Goal: Task Accomplishment & Management: Use online tool/utility

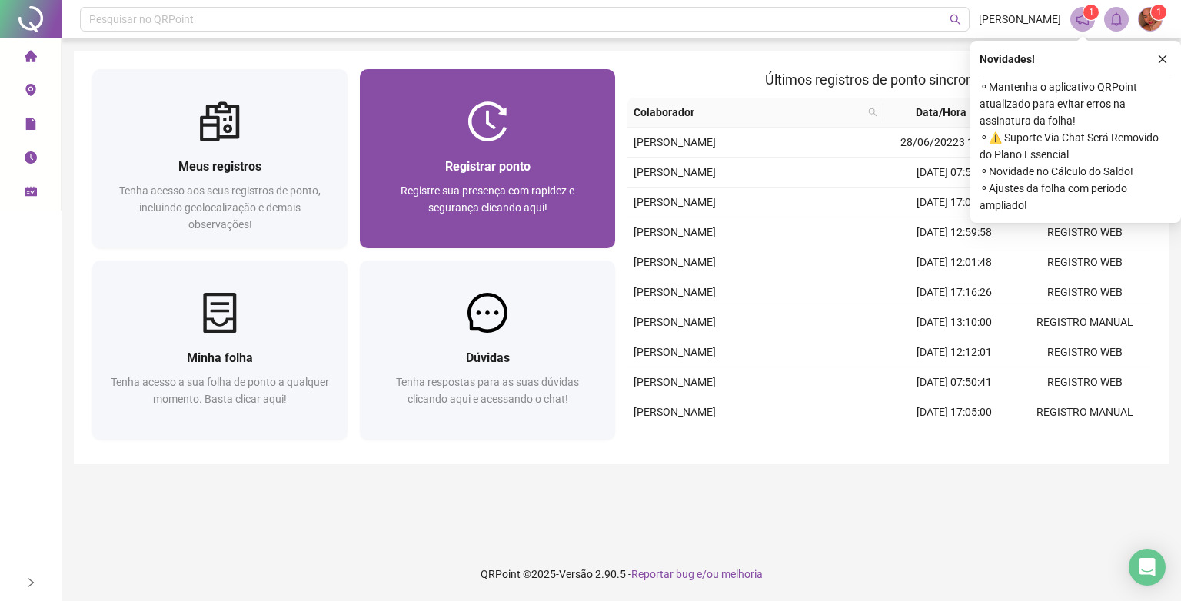
click at [545, 185] on span "Registre sua presença com rapidez e segurança clicando aqui!" at bounding box center [488, 199] width 174 height 29
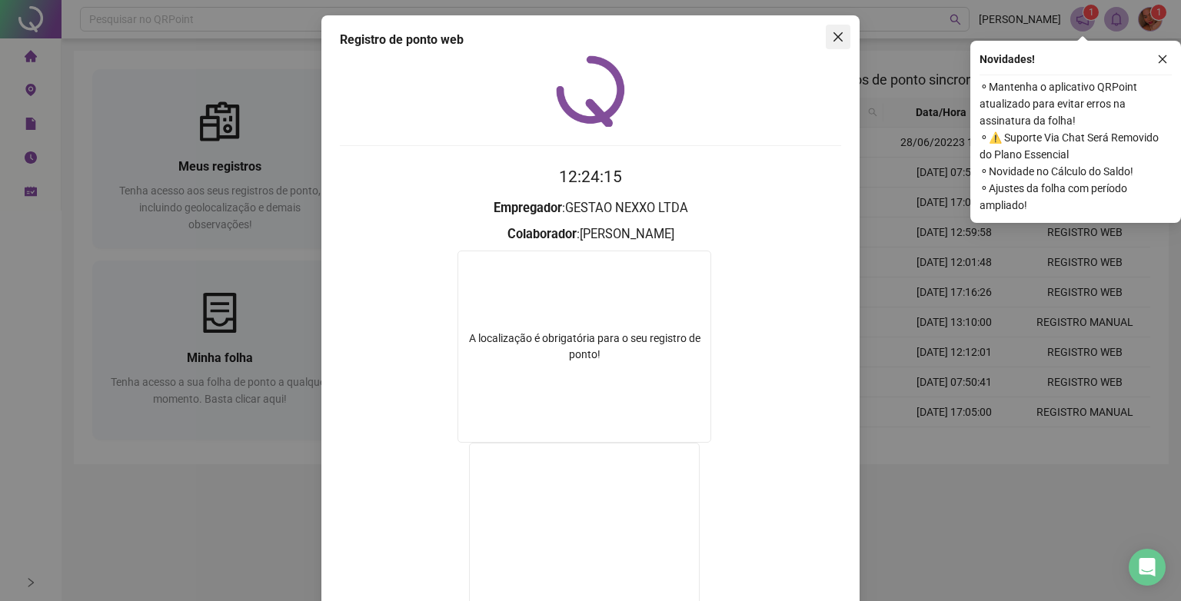
click at [841, 35] on span "Close" at bounding box center [838, 37] width 25 height 12
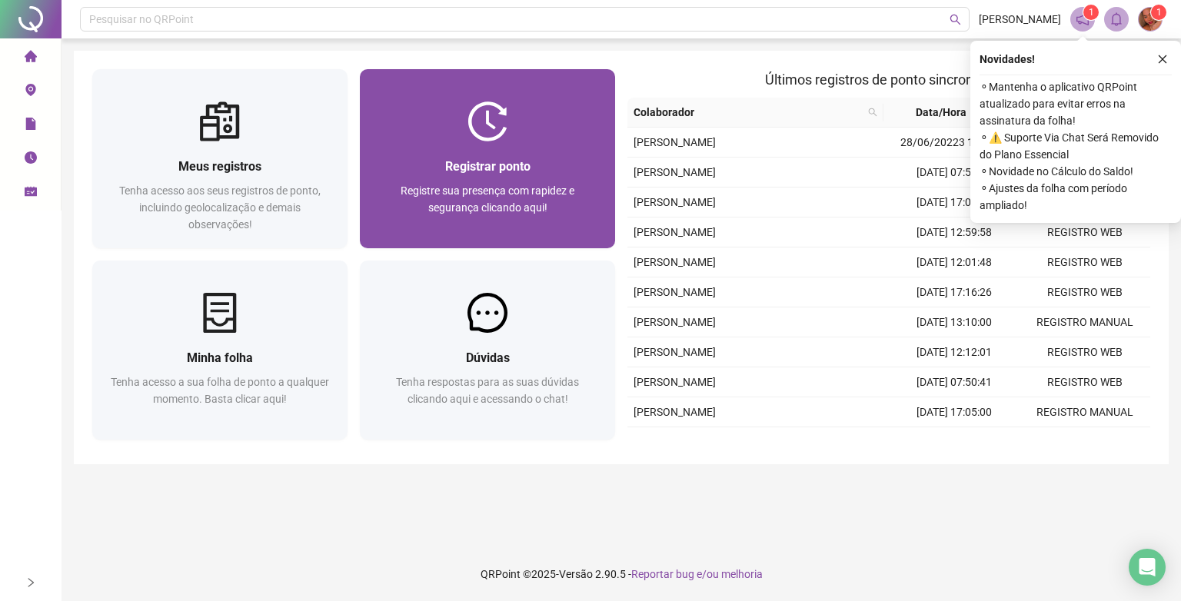
click at [511, 177] on div "Registrar ponto Registre sua presença com rapidez e segurança clicando aqui!" at bounding box center [487, 195] width 218 height 76
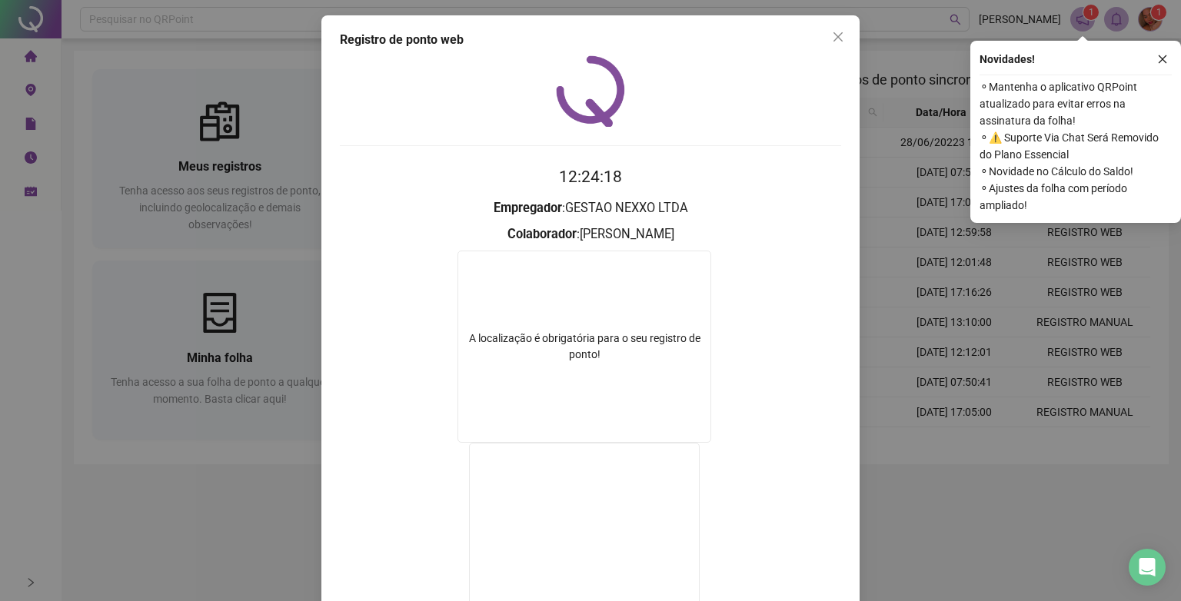
drag, startPoint x: 831, startPoint y: 38, endPoint x: 797, endPoint y: 82, distance: 55.4
click at [832, 38] on icon "close" at bounding box center [838, 37] width 12 height 12
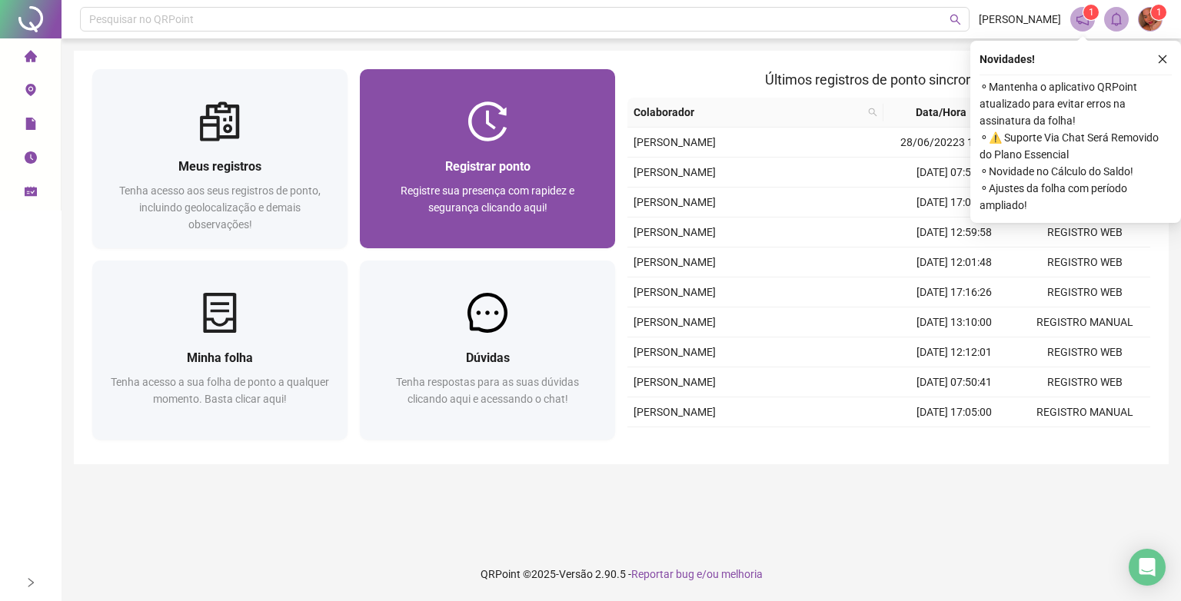
click at [503, 210] on span "Registre sua presença com rapidez e segurança clicando aqui!" at bounding box center [488, 199] width 174 height 29
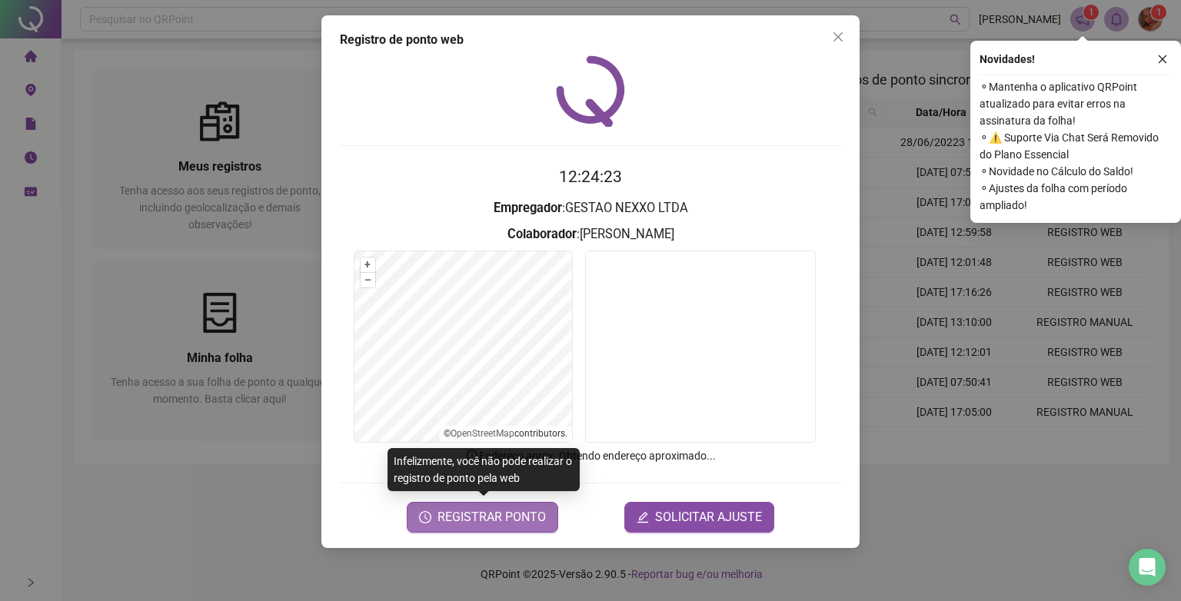
click at [499, 515] on span "REGISTRAR PONTO" at bounding box center [492, 517] width 108 height 18
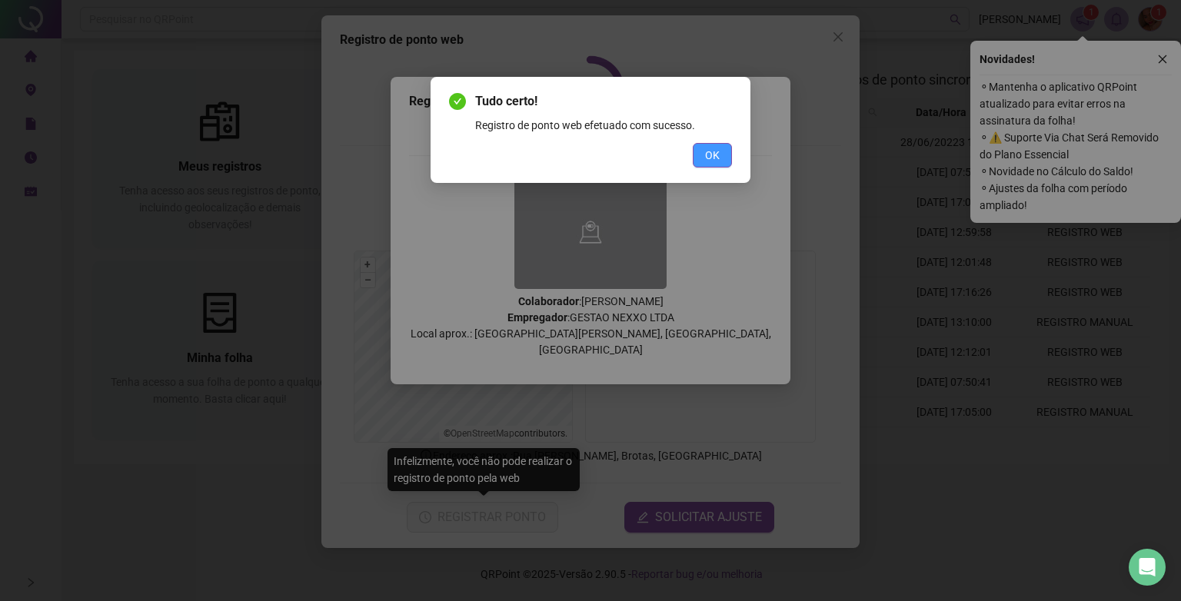
click at [708, 155] on span "OK" at bounding box center [712, 155] width 15 height 17
